Goal: Task Accomplishment & Management: Manage account settings

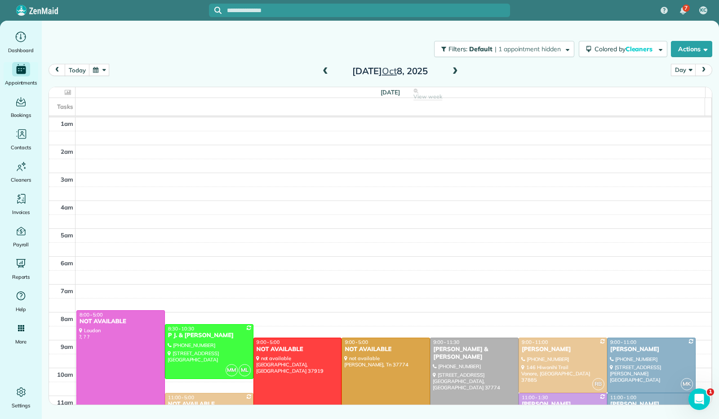
scroll to position [166, 0]
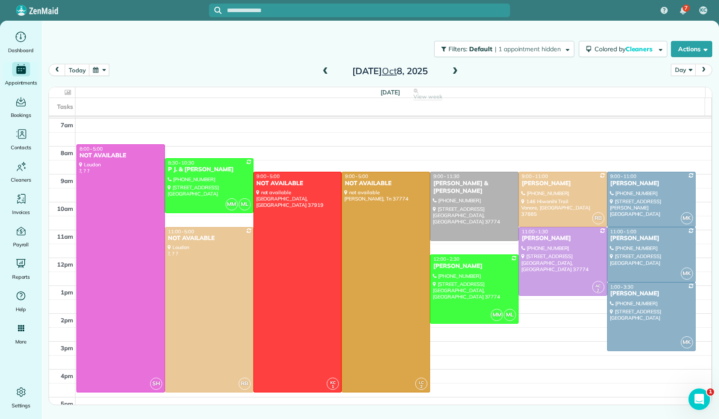
click at [103, 73] on button "button" at bounding box center [99, 70] width 21 height 12
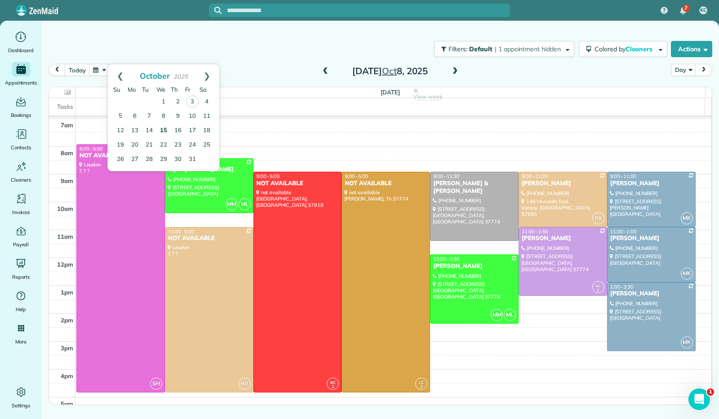
click at [166, 132] on link "15" at bounding box center [163, 131] width 14 height 14
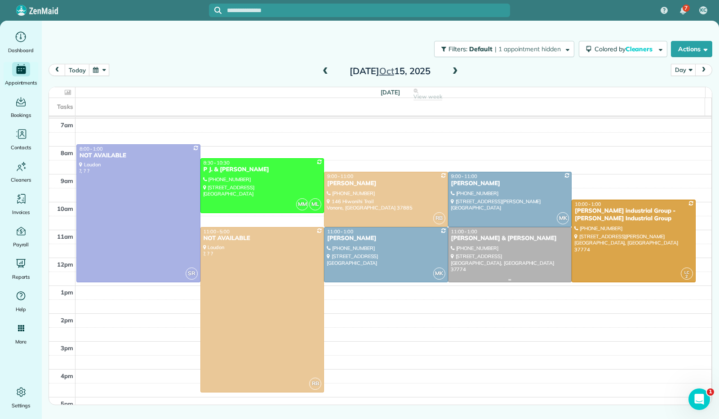
click at [493, 253] on div at bounding box center [510, 254] width 123 height 54
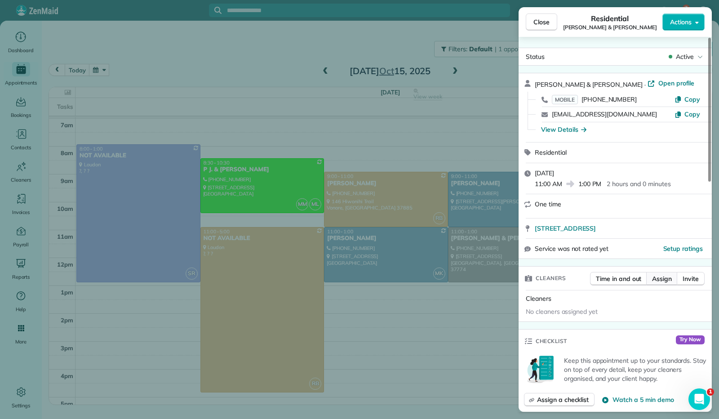
click at [660, 277] on span "Assign" at bounding box center [662, 278] width 20 height 9
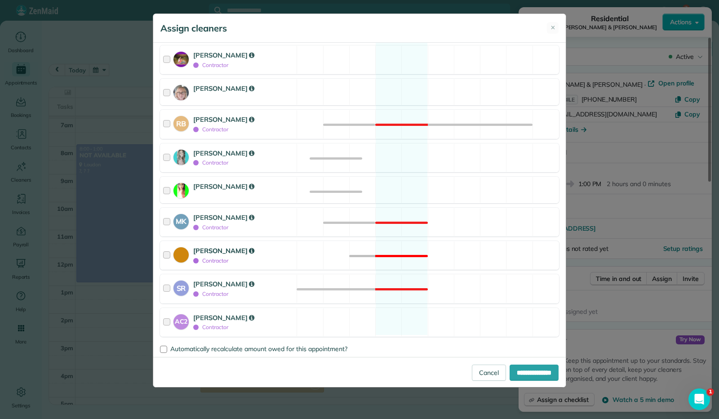
scroll to position [131, 0]
click at [166, 187] on div at bounding box center [168, 189] width 10 height 17
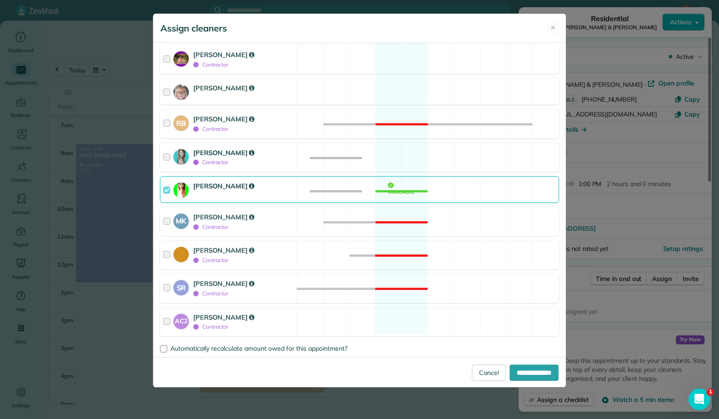
click at [164, 155] on div at bounding box center [168, 157] width 10 height 19
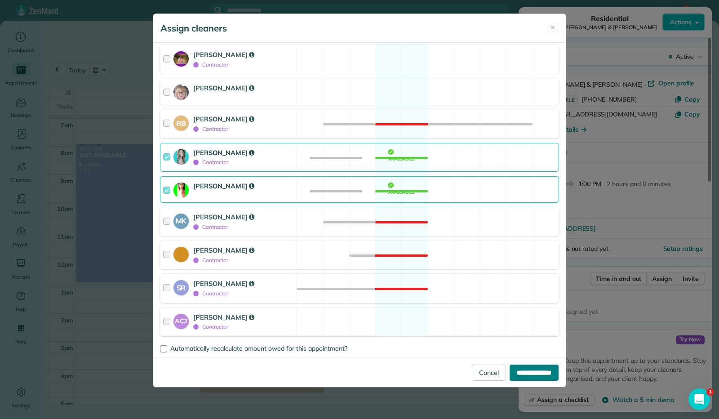
click at [530, 371] on input "**********" at bounding box center [534, 372] width 49 height 16
type input "**********"
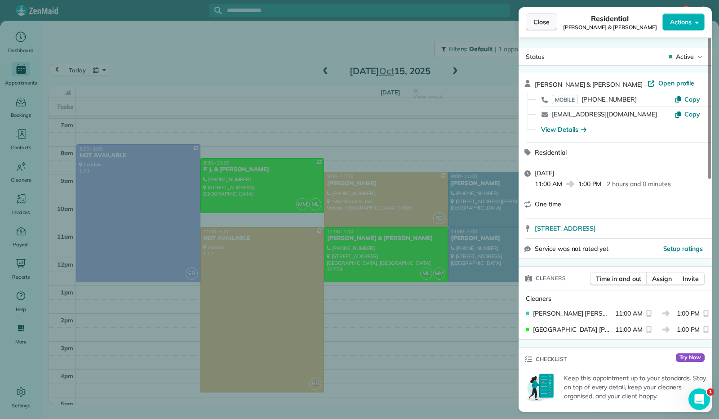
click at [537, 23] on span "Close" at bounding box center [541, 22] width 16 height 9
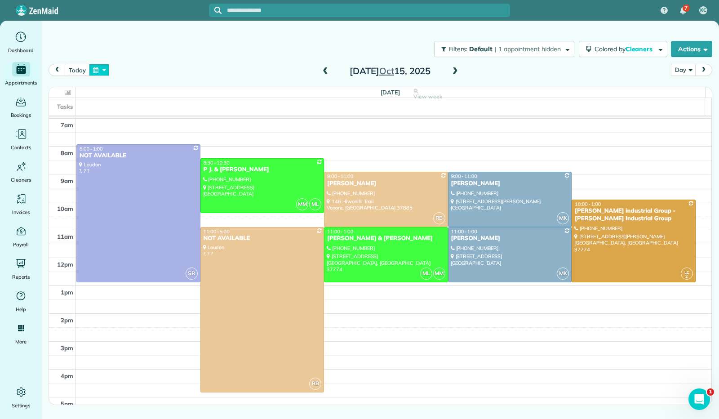
click at [96, 73] on button "button" at bounding box center [99, 70] width 21 height 12
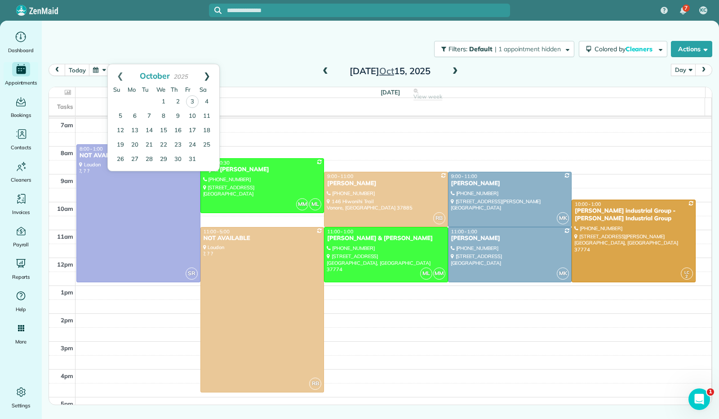
click at [207, 75] on link "Next" at bounding box center [207, 75] width 25 height 22
click at [136, 160] on link "24" at bounding box center [135, 159] width 14 height 14
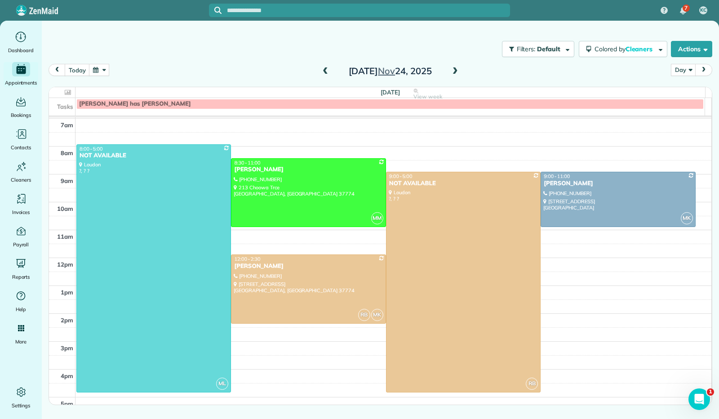
click at [324, 69] on span at bounding box center [325, 71] width 10 height 8
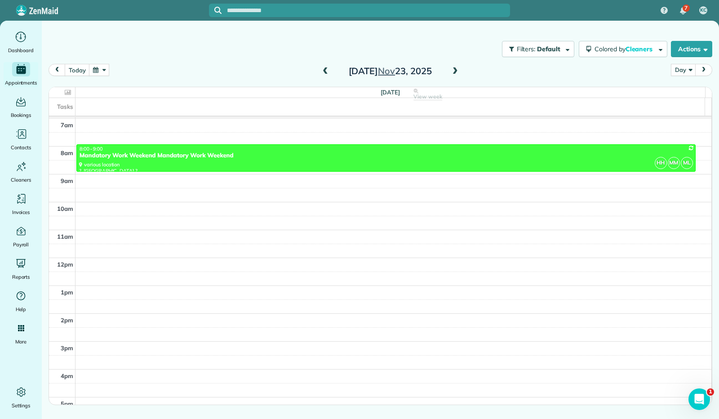
click at [458, 76] on span at bounding box center [455, 71] width 10 height 13
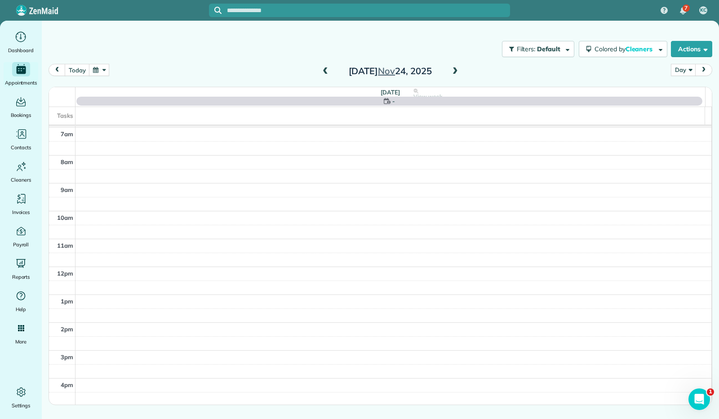
click at [458, 76] on span at bounding box center [455, 71] width 10 height 13
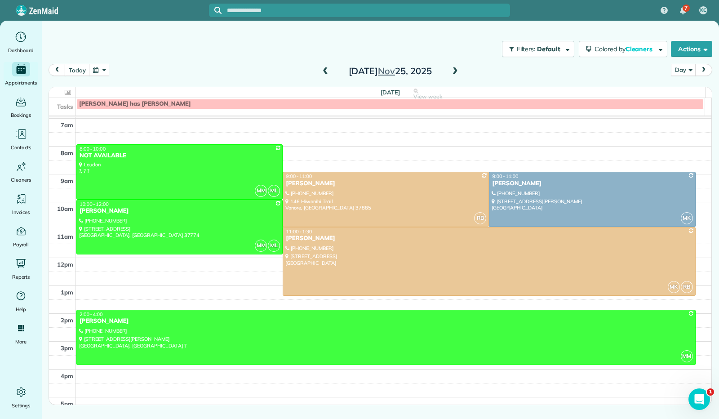
click at [458, 76] on span at bounding box center [455, 71] width 10 height 13
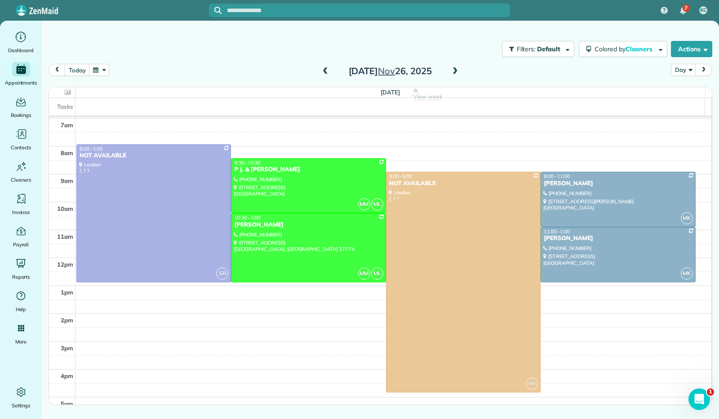
click at [456, 76] on span at bounding box center [455, 71] width 10 height 13
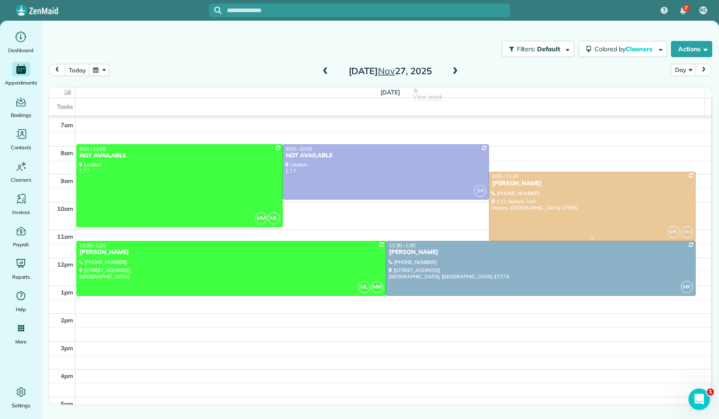
click at [549, 205] on div at bounding box center [591, 206] width 205 height 68
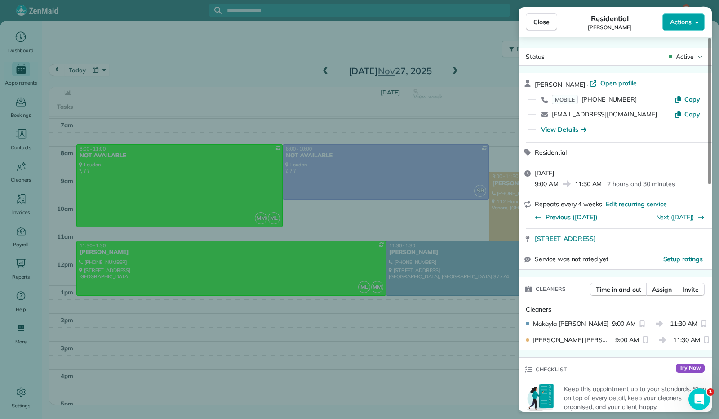
click at [697, 20] on icon "button" at bounding box center [697, 22] width 4 height 7
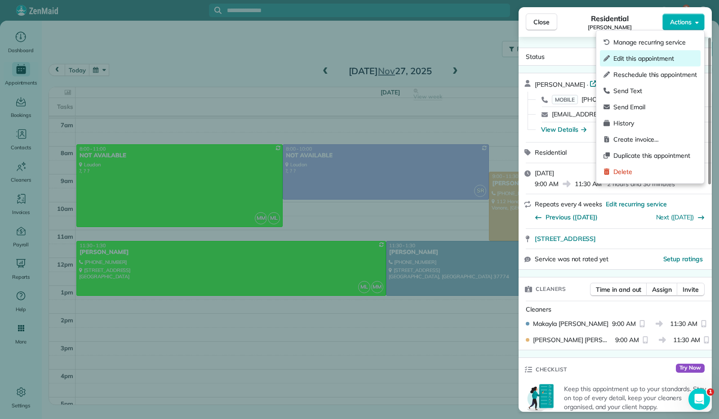
click at [660, 55] on span "Edit this appointment" at bounding box center [655, 58] width 84 height 9
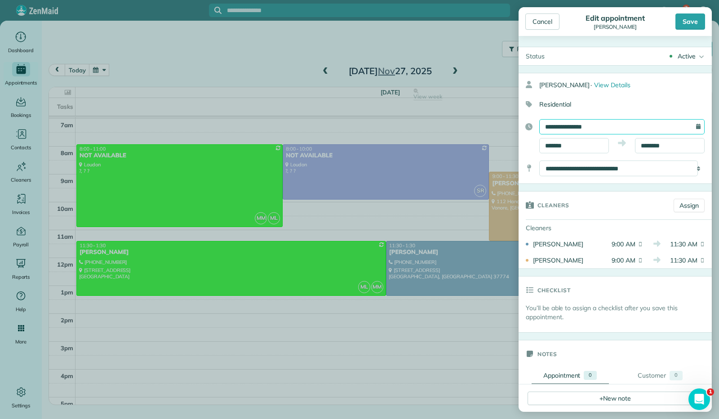
click at [569, 123] on input "**********" at bounding box center [621, 126] width 165 height 15
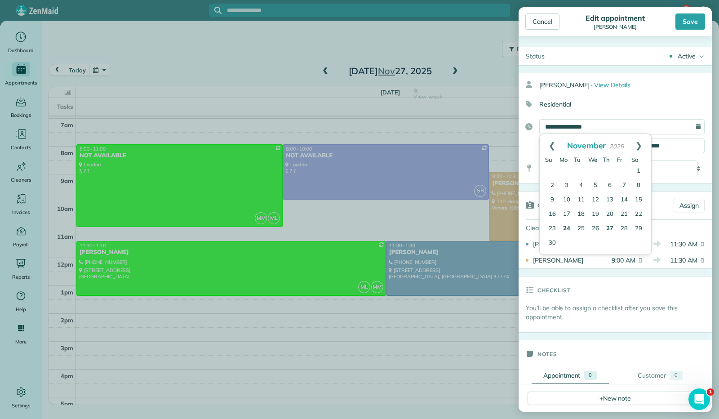
click at [562, 229] on link "24" at bounding box center [567, 229] width 14 height 14
type input "**********"
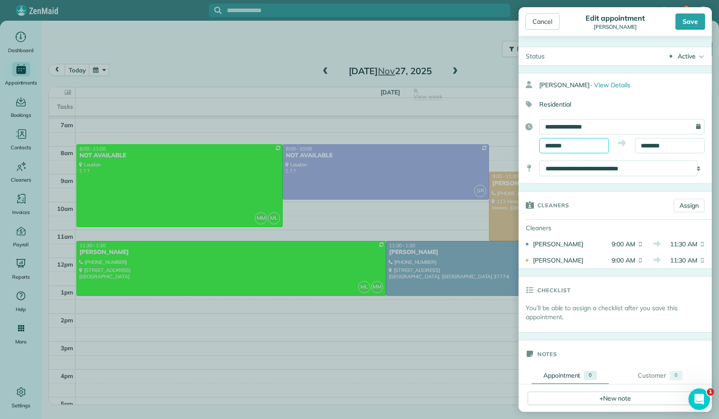
click at [559, 148] on body "7 KC Dashboard Appointments Bookings Contacts Cleaners Invoices Payroll Reports…" at bounding box center [359, 209] width 719 height 419
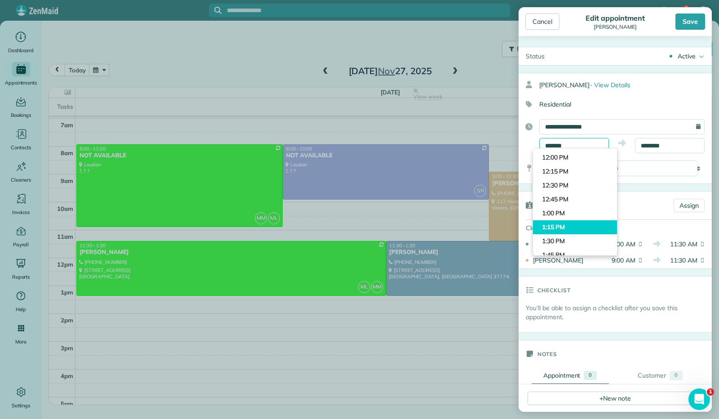
scroll to position [653, 0]
type input "*******"
click at [563, 216] on body "7 KC Dashboard Appointments Bookings Contacts Cleaners Invoices Payroll Reports…" at bounding box center [359, 209] width 719 height 419
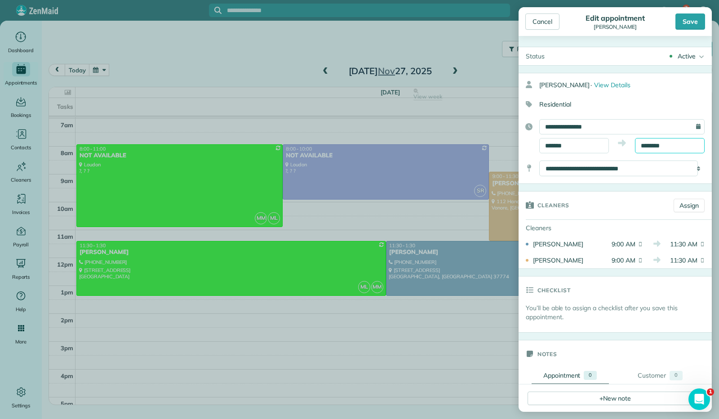
click at [651, 143] on input "********" at bounding box center [670, 145] width 70 height 15
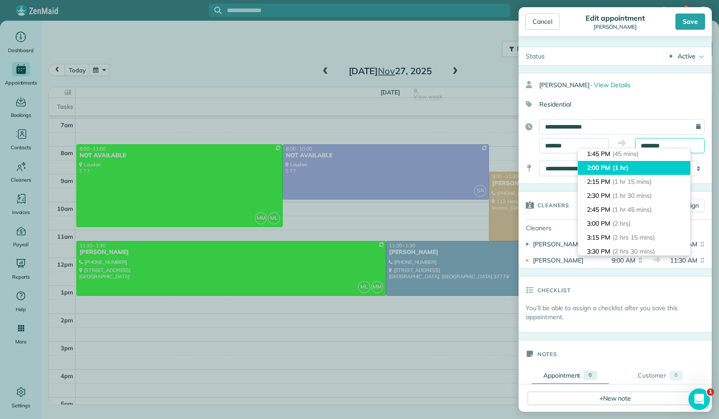
scroll to position [45, 0]
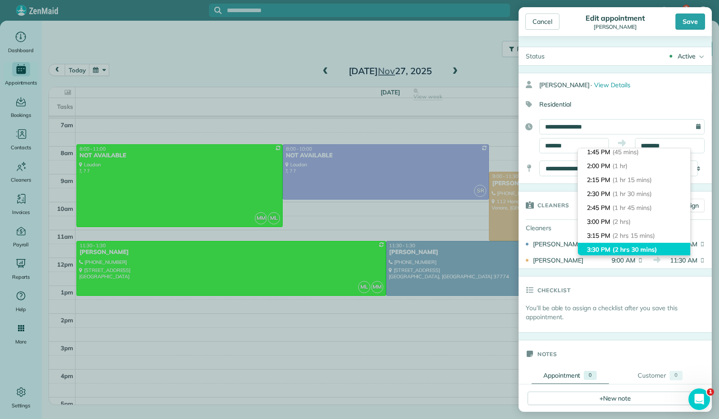
type input "*******"
click at [618, 246] on span "(2 hrs 30 mins)" at bounding box center [635, 249] width 44 height 8
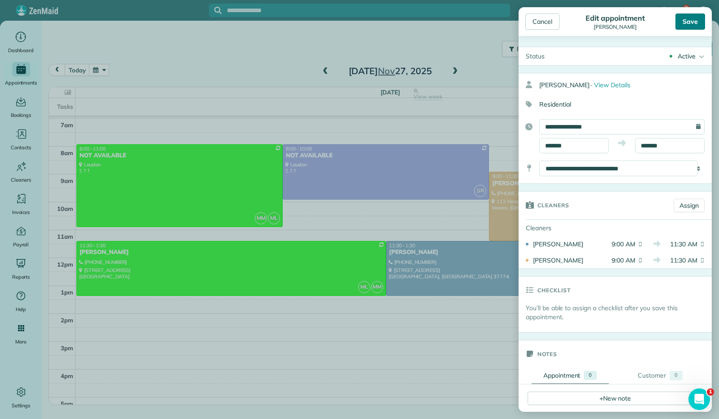
click at [683, 18] on div "Save" at bounding box center [690, 21] width 30 height 16
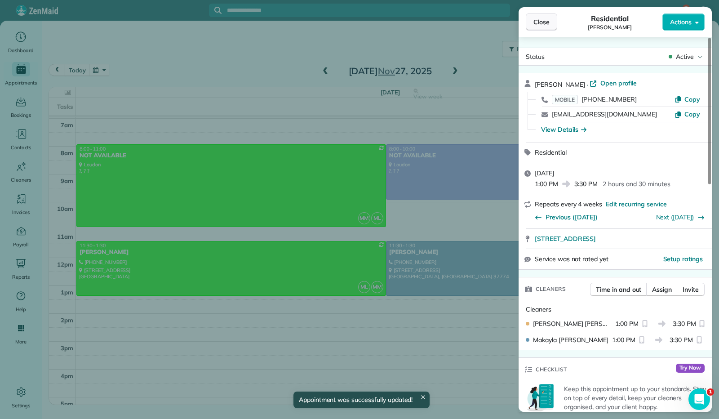
click at [545, 25] on span "Close" at bounding box center [541, 22] width 16 height 9
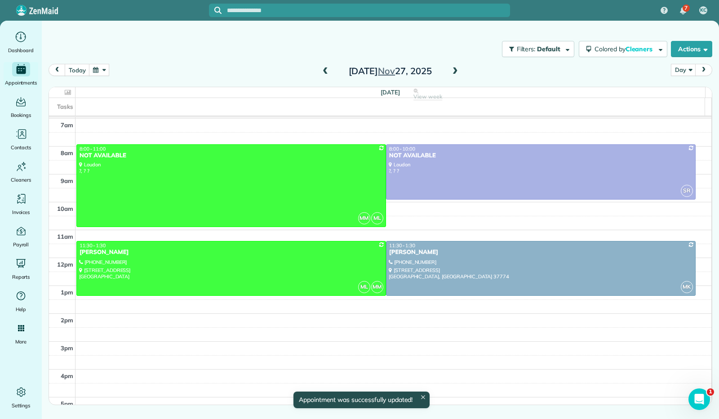
click at [319, 72] on div "[DATE]" at bounding box center [390, 71] width 144 height 14
click at [325, 72] on span at bounding box center [325, 71] width 10 height 8
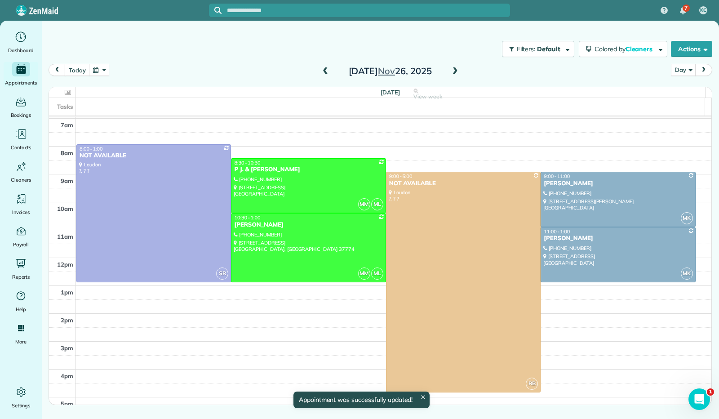
click at [325, 72] on span at bounding box center [325, 71] width 10 height 8
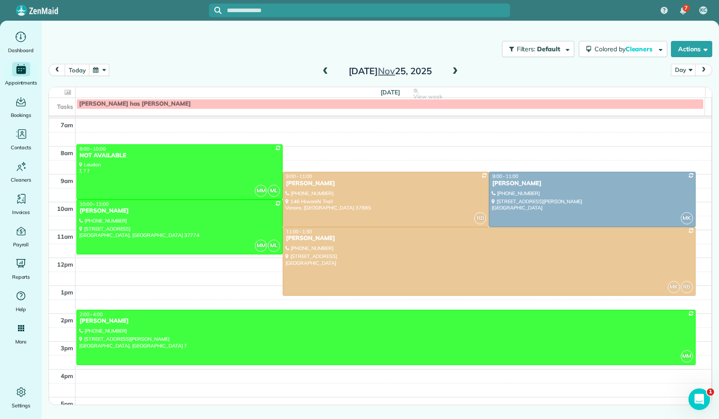
click at [326, 72] on span at bounding box center [325, 71] width 10 height 8
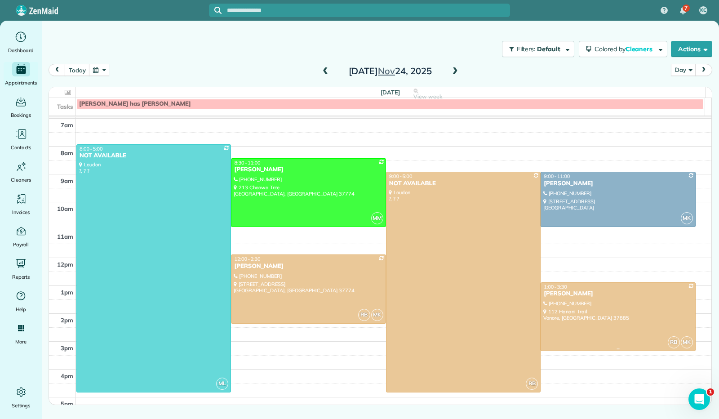
click at [604, 311] on div at bounding box center [618, 317] width 154 height 68
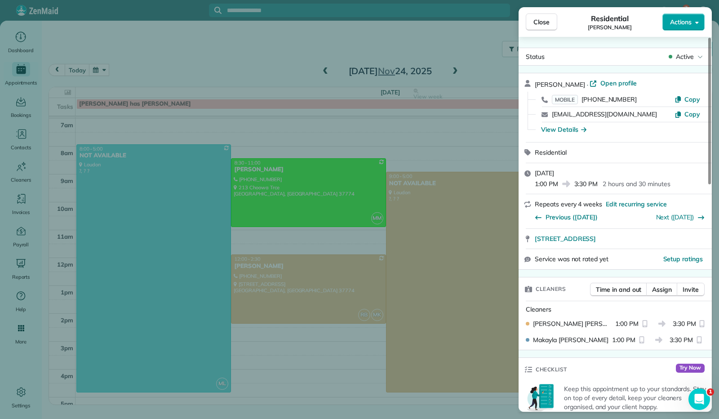
click at [698, 22] on icon "button" at bounding box center [697, 22] width 4 height 7
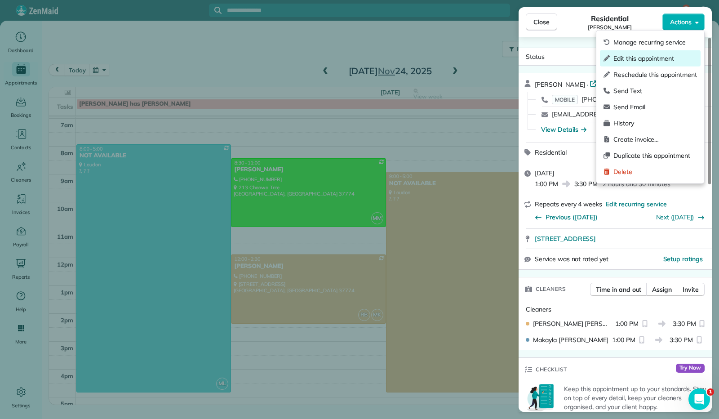
click at [678, 54] on span "Edit this appointment" at bounding box center [655, 58] width 84 height 9
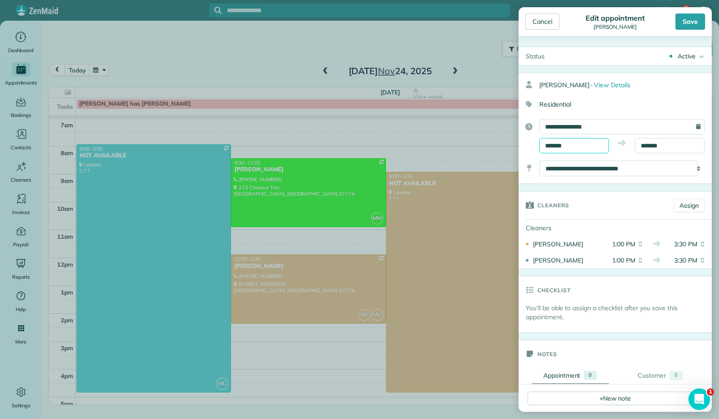
click at [576, 145] on input "*******" at bounding box center [574, 145] width 70 height 15
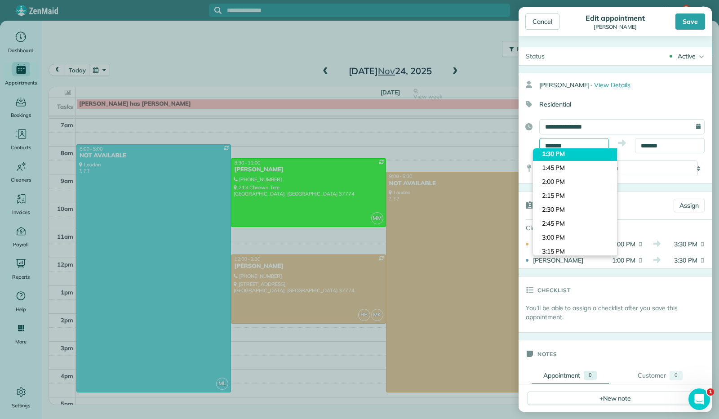
scroll to position [742, 0]
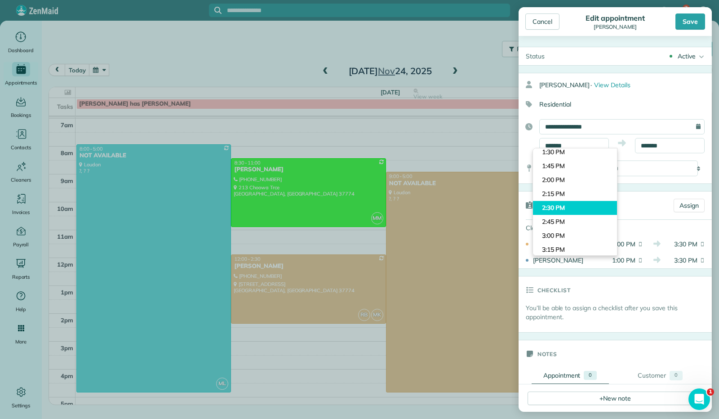
type input "*******"
click at [560, 213] on body "7 KC Dashboard Appointments Bookings Contacts Cleaners Invoices Payroll Reports…" at bounding box center [359, 209] width 719 height 419
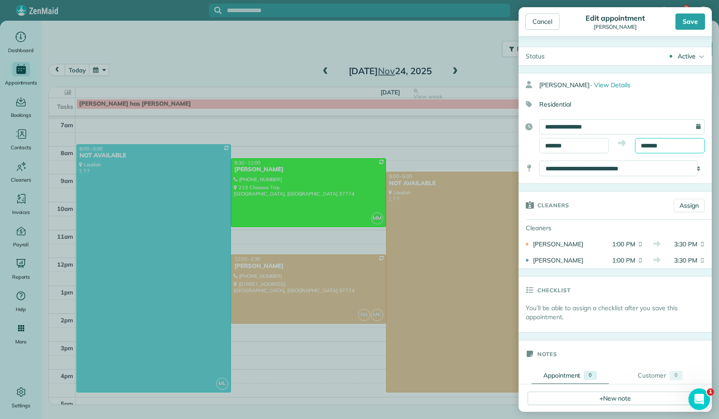
click at [659, 143] on input "*******" at bounding box center [670, 145] width 70 height 15
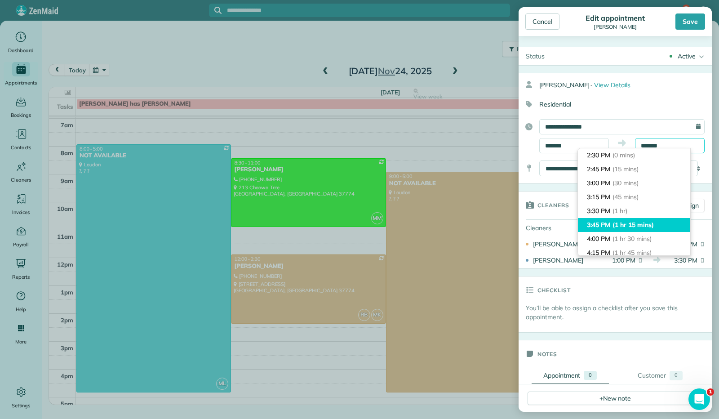
scroll to position [41, 0]
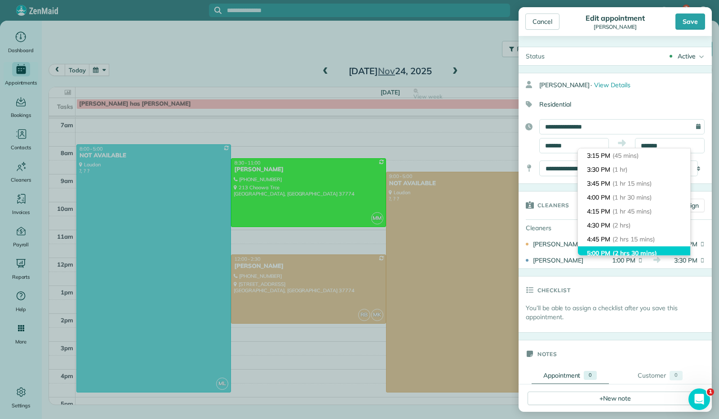
type input "*******"
click at [622, 248] on li "5:00 PM (2 hrs 30 mins)" at bounding box center [634, 253] width 112 height 14
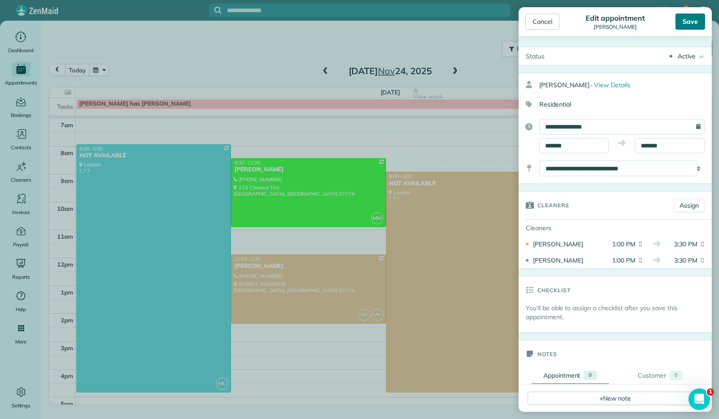
click at [691, 20] on div "Save" at bounding box center [690, 21] width 30 height 16
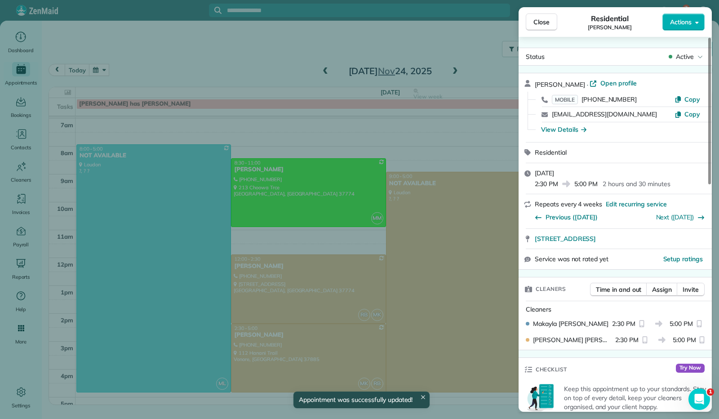
click at [542, 20] on span "Close" at bounding box center [541, 22] width 16 height 9
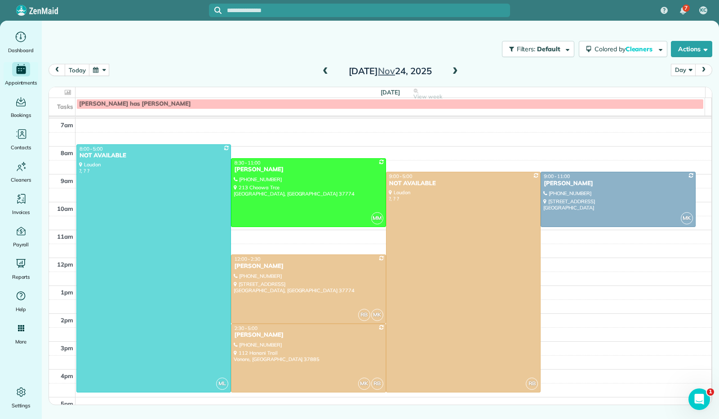
click at [102, 69] on button "button" at bounding box center [99, 70] width 21 height 12
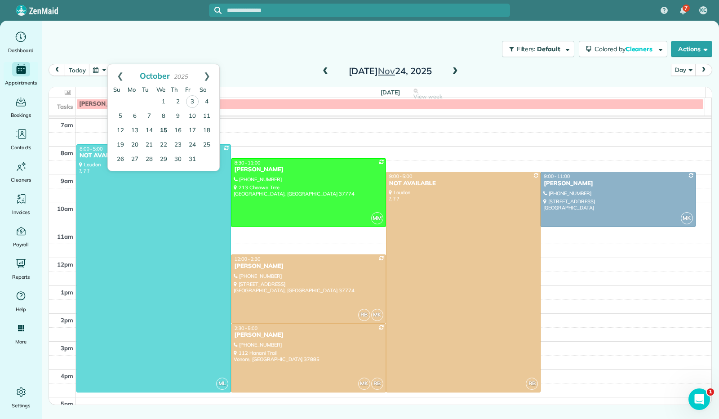
click at [167, 129] on link "15" at bounding box center [163, 131] width 14 height 14
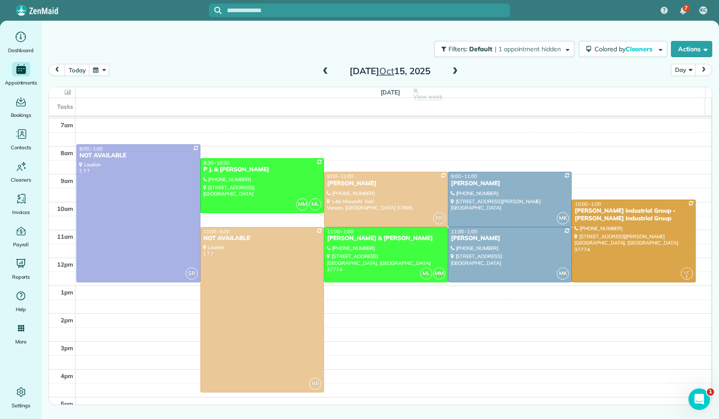
click at [104, 71] on button "button" at bounding box center [99, 70] width 21 height 12
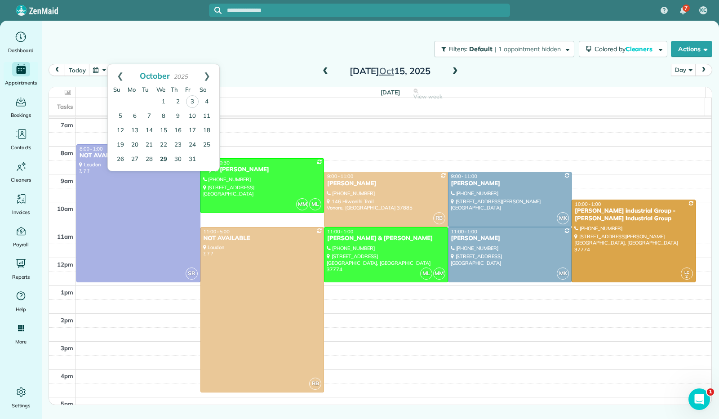
click at [160, 160] on link "29" at bounding box center [163, 159] width 14 height 14
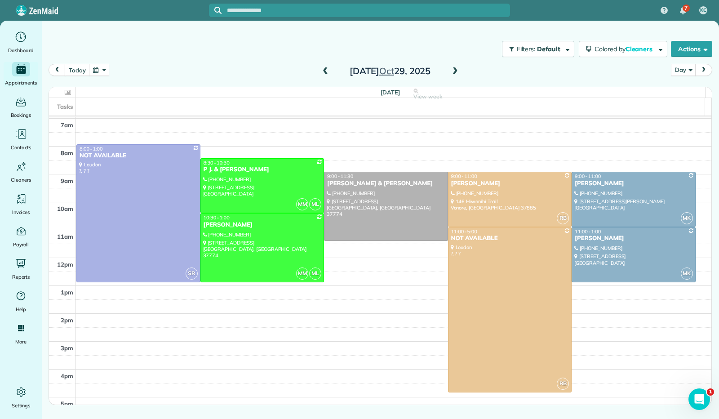
click at [99, 71] on button "button" at bounding box center [99, 70] width 21 height 12
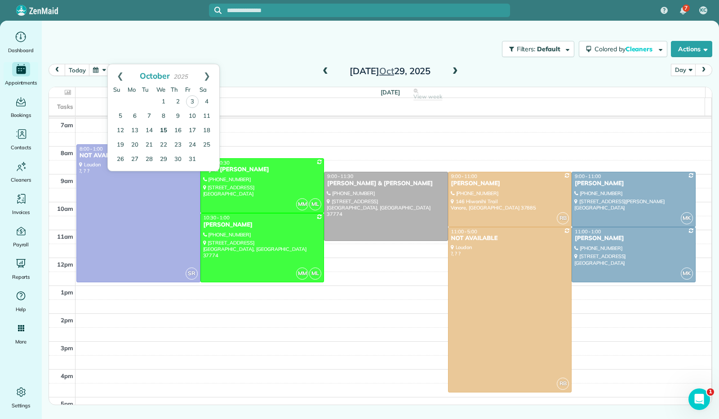
click at [165, 135] on link "15" at bounding box center [163, 131] width 14 height 14
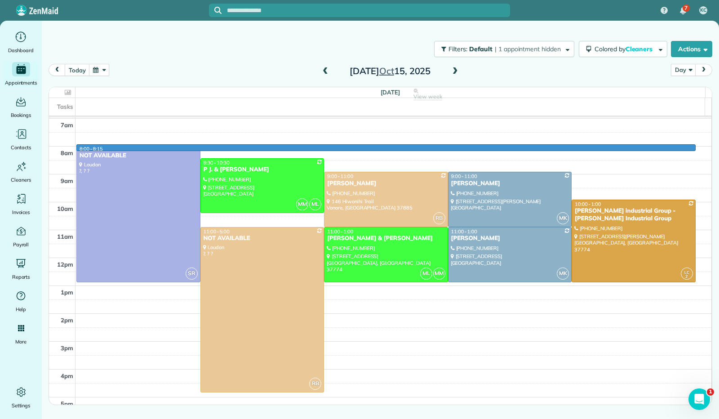
click at [522, 149] on div "1am 2am 3am 4am 5am 6am 7am 8am 9am 10am 11am 12pm 1pm 2pm 3pm 4pm 5pm 6pm 8:00…" at bounding box center [380, 201] width 662 height 501
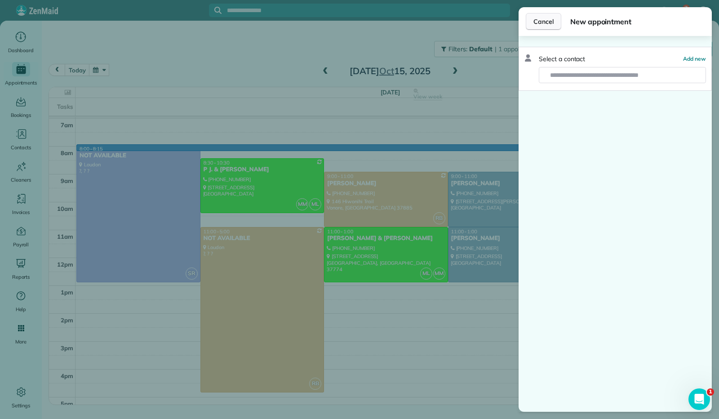
click at [538, 27] on button "Cancel" at bounding box center [544, 21] width 36 height 17
